Goal: Find specific page/section: Find specific page/section

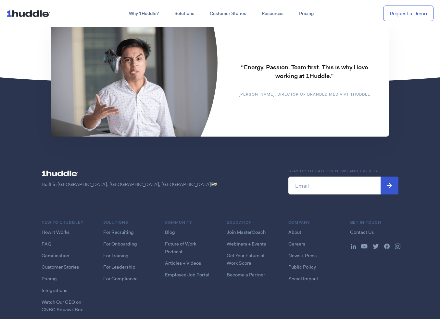
scroll to position [1646, 0]
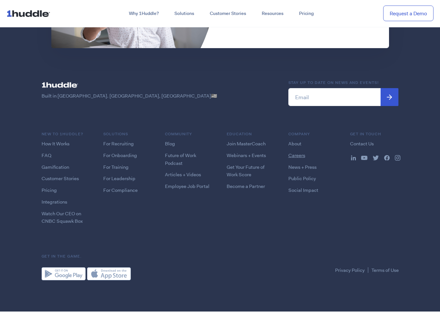
click at [296, 154] on link "Careers" at bounding box center [297, 155] width 17 height 6
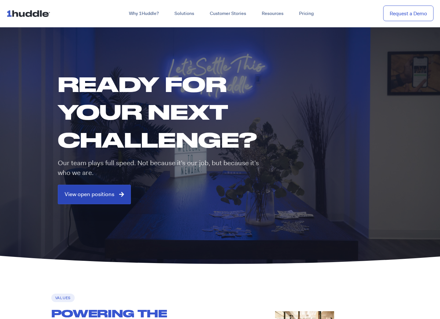
click at [108, 197] on span "View open positions" at bounding box center [90, 194] width 50 height 6
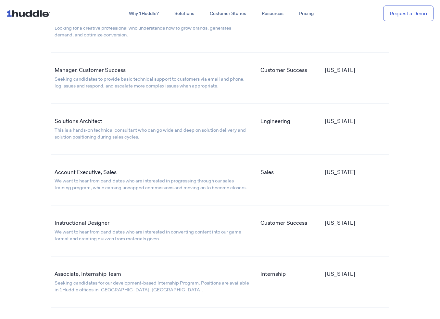
scroll to position [1048, 0]
